Goal: Understand process/instructions: Learn how to perform a task or action

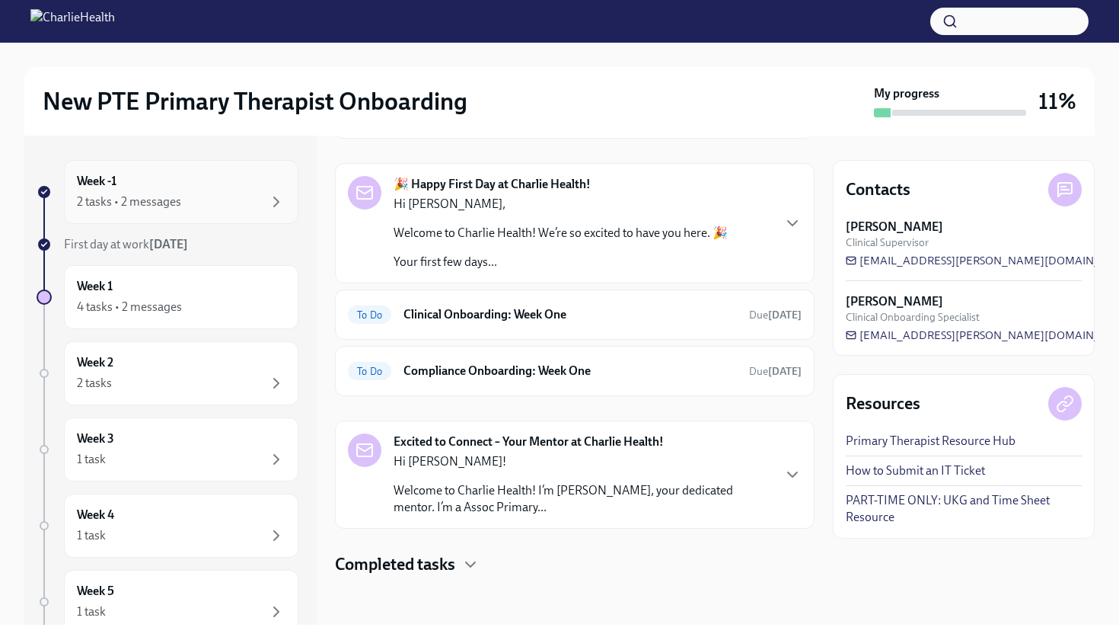
click at [230, 198] on div "2 tasks • 2 messages" at bounding box center [181, 202] width 209 height 18
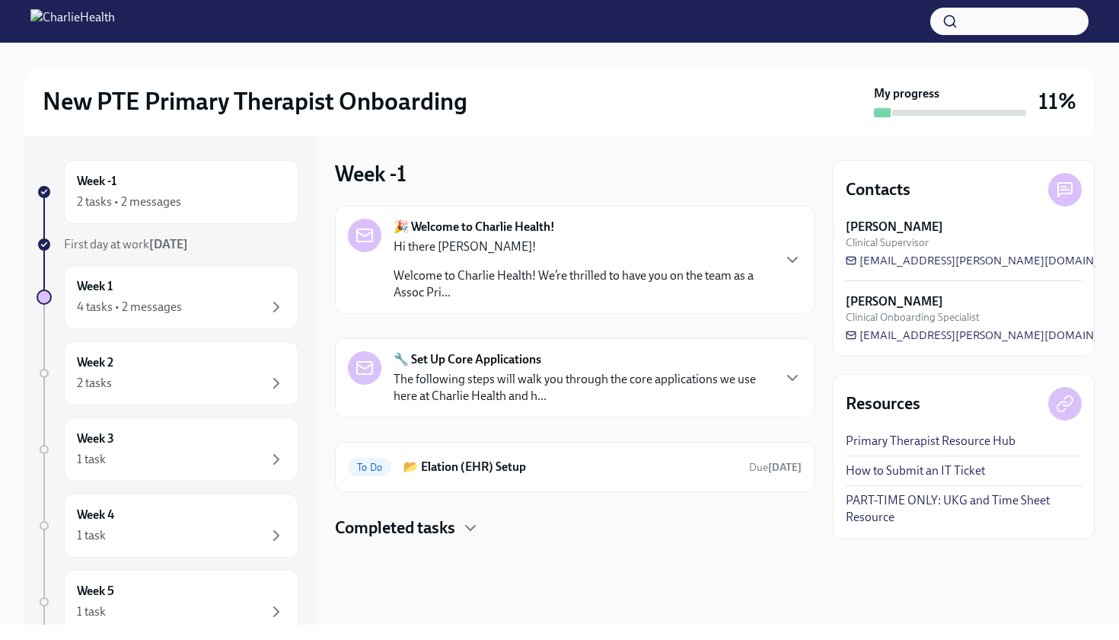
click at [529, 280] on p "Welcome to Charlie Health! We’re thrilled to have you on the team as a Assoc Pr…" at bounding box center [583, 284] width 378 height 34
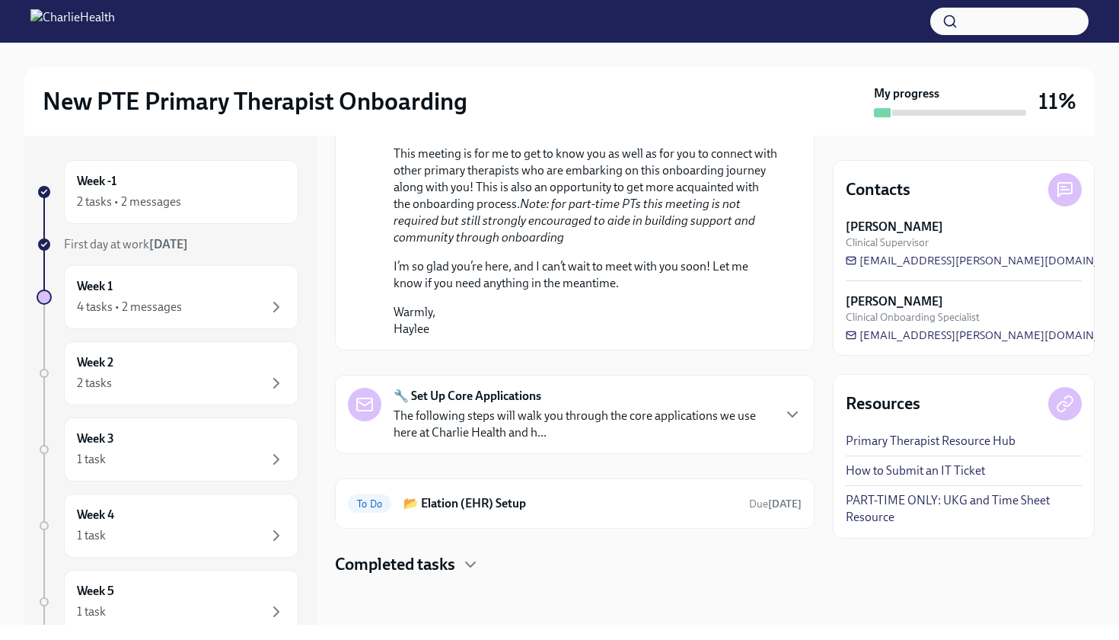
scroll to position [908, 0]
click at [254, 305] on div "4 tasks • 2 messages" at bounding box center [181, 307] width 209 height 18
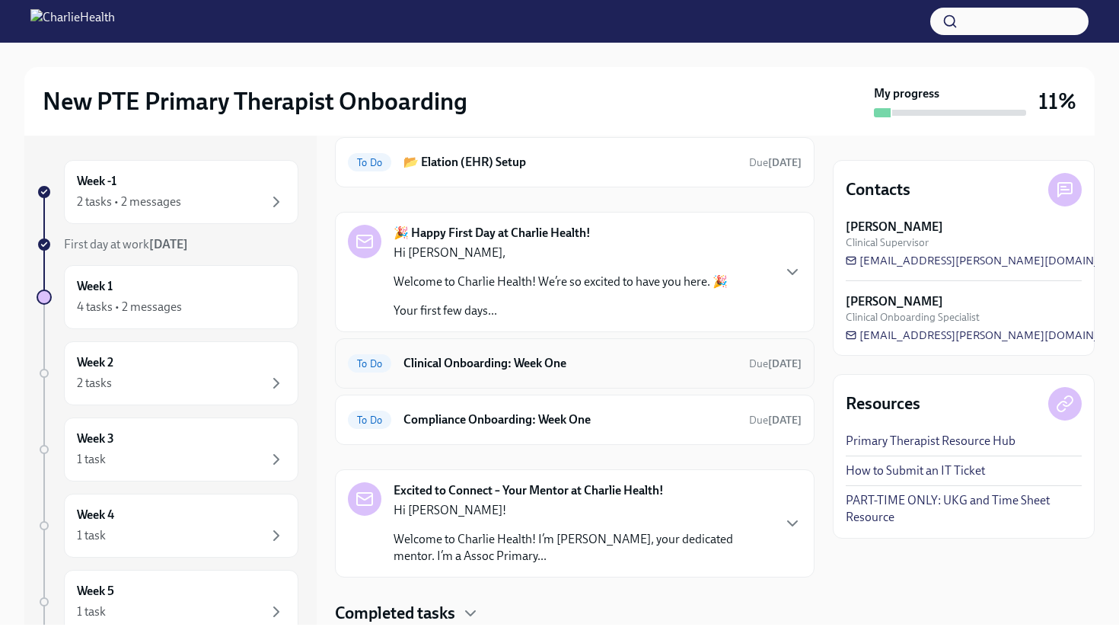
click at [576, 367] on h6 "Clinical Onboarding: Week One" at bounding box center [571, 363] width 334 height 17
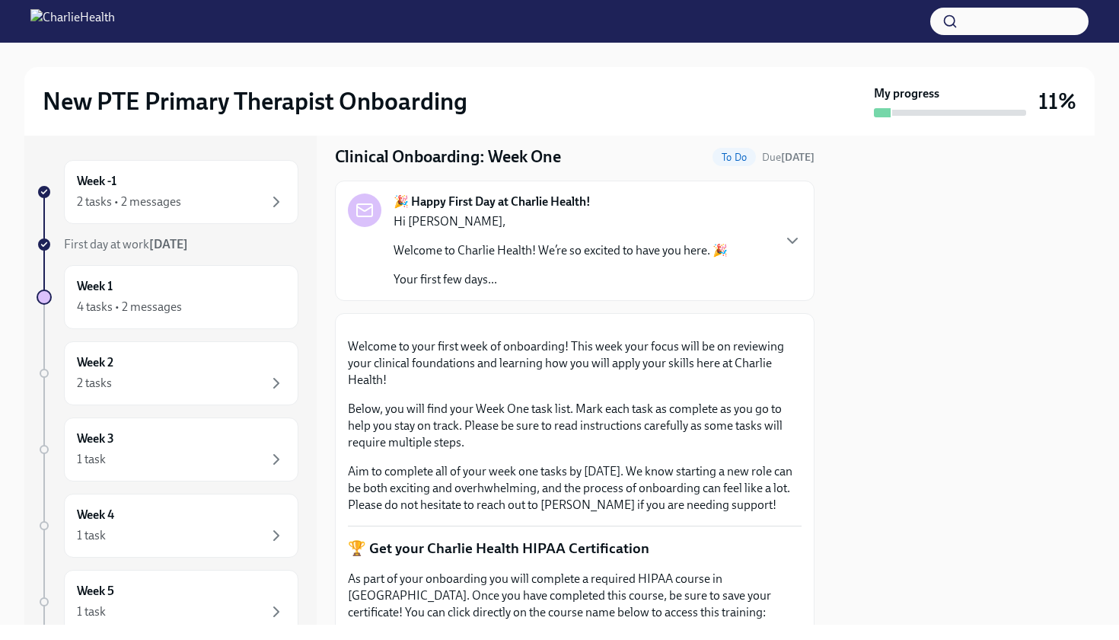
scroll to position [43, 0]
click at [792, 244] on icon "button" at bounding box center [792, 242] width 9 height 5
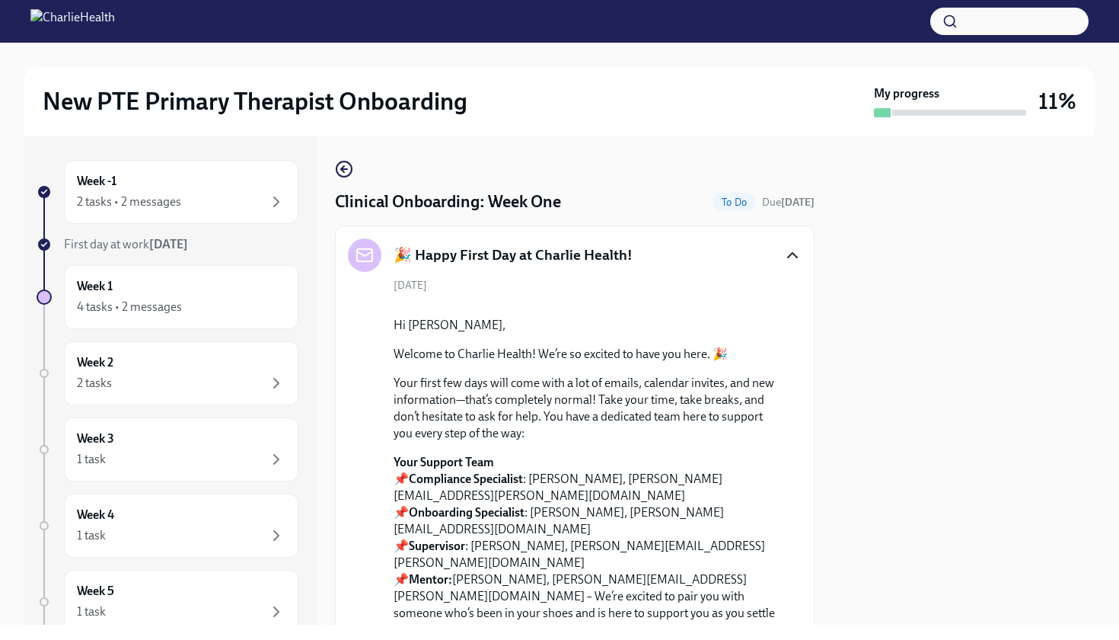
scroll to position [0, 0]
click at [922, 382] on div at bounding box center [964, 380] width 262 height 489
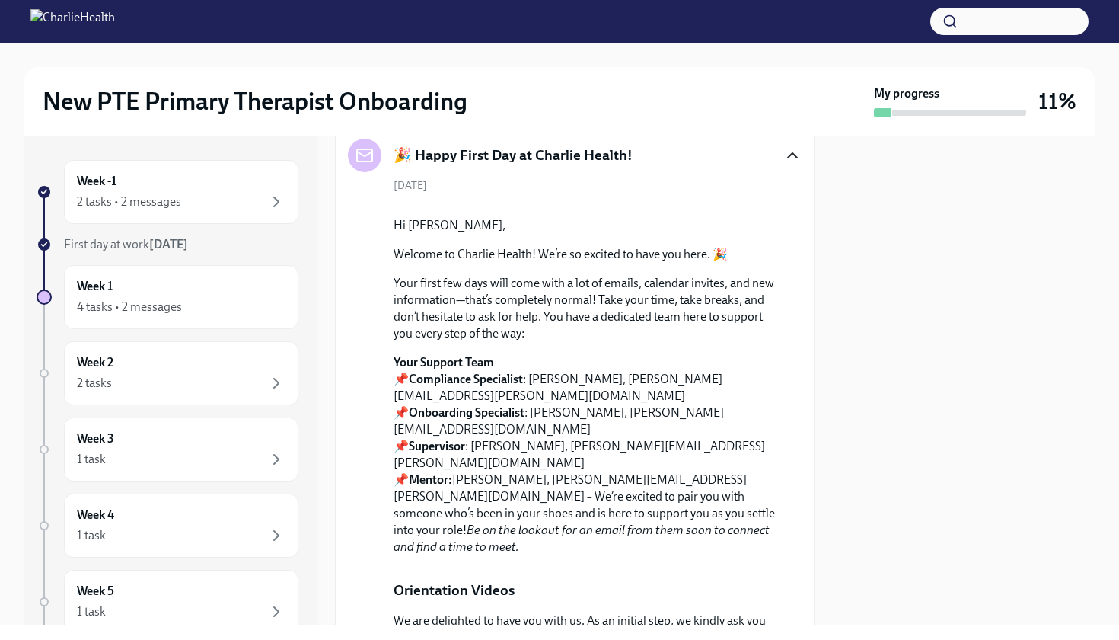
scroll to position [99, 0]
click at [247, 195] on div "2 tasks • 2 messages" at bounding box center [181, 202] width 209 height 18
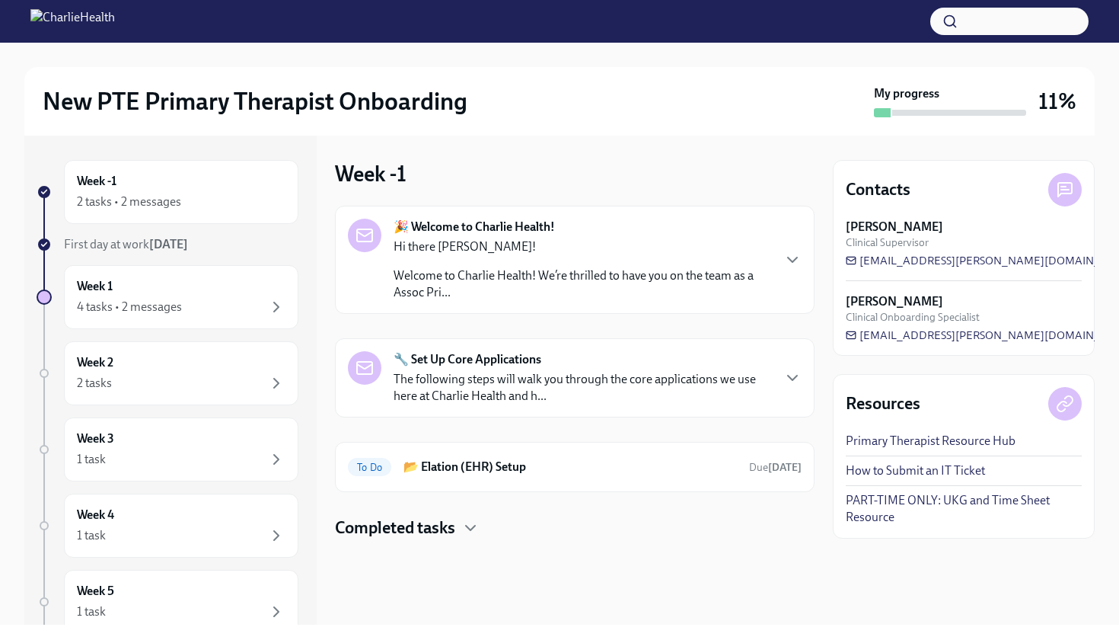
click at [685, 388] on p "The following steps will walk you through the core applications we use here at …" at bounding box center [583, 388] width 378 height 34
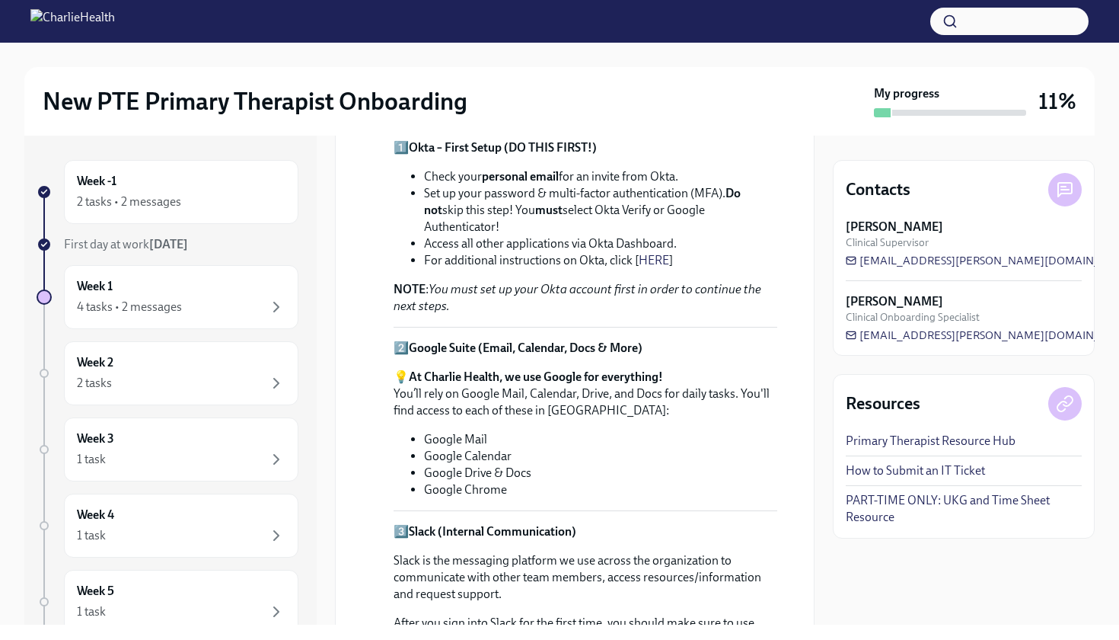
scroll to position [322, 0]
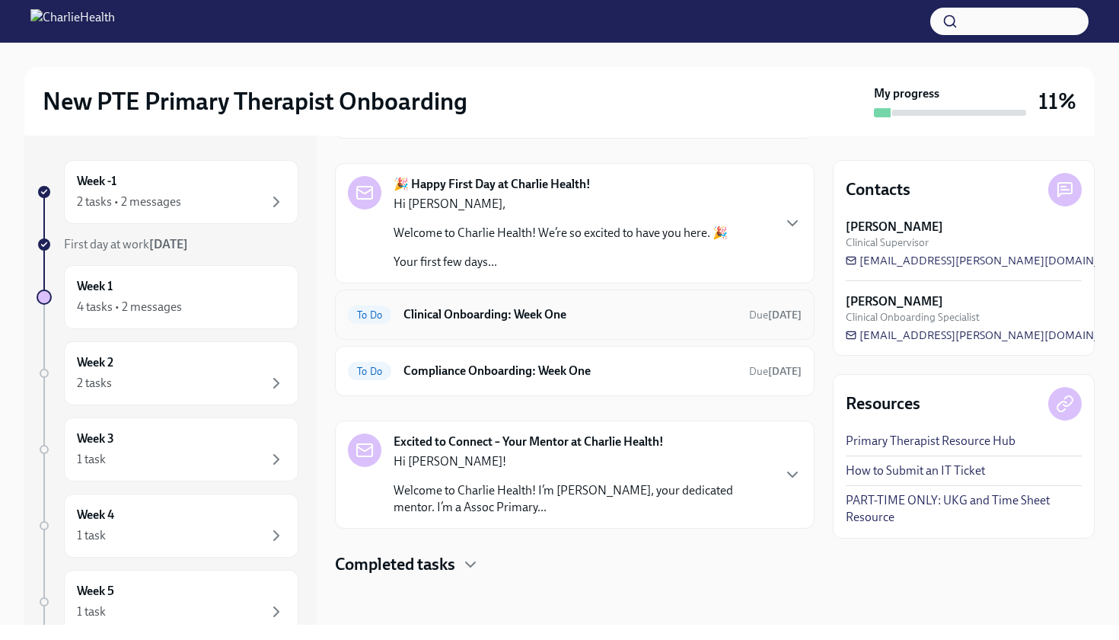
scroll to position [117, 0]
click at [533, 311] on h6 "Clinical Onboarding: Week One" at bounding box center [571, 314] width 334 height 17
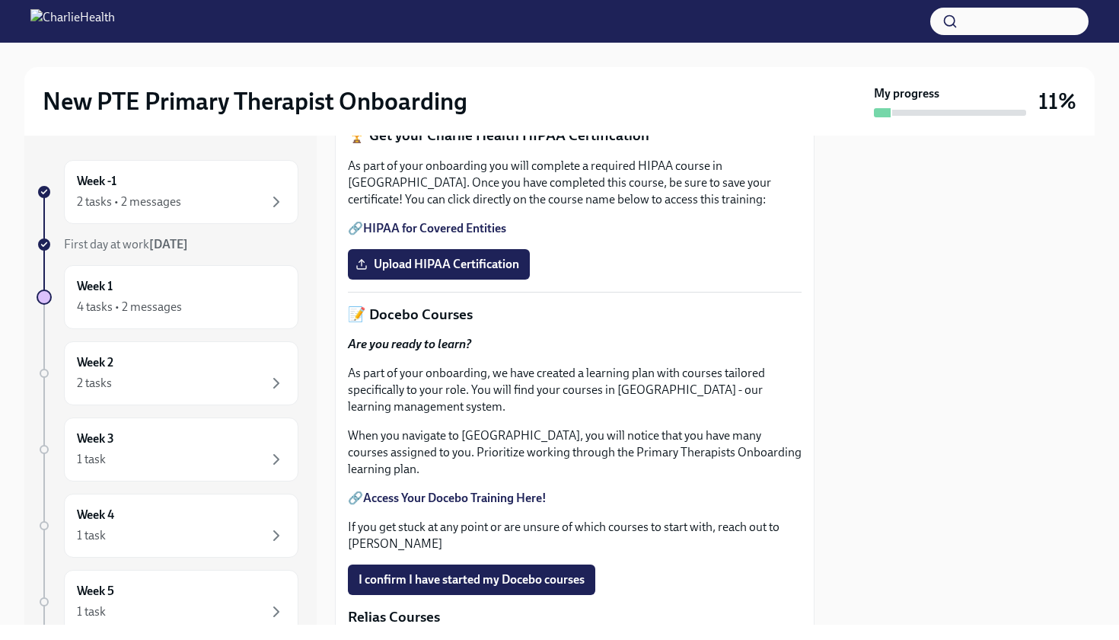
scroll to position [457, 0]
click at [457, 236] on link "HIPAA for Covered Entities" at bounding box center [434, 229] width 143 height 14
